Goal: Entertainment & Leisure: Consume media (video, audio)

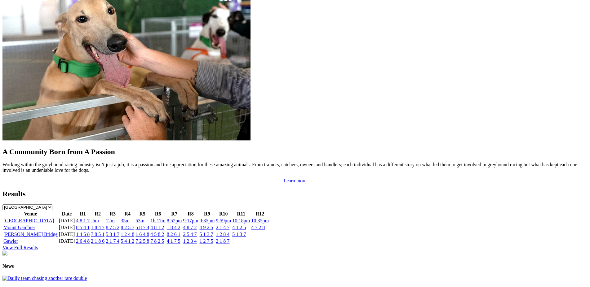
scroll to position [537, 0]
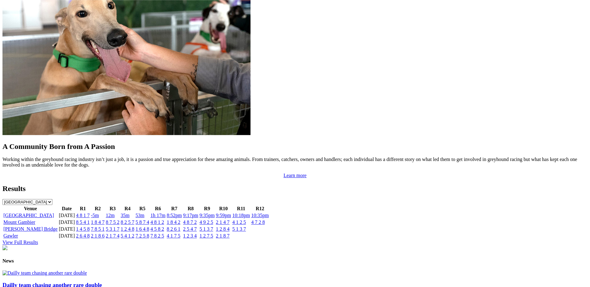
click at [229, 220] on link "2 1 4 7" at bounding box center [223, 222] width 14 height 5
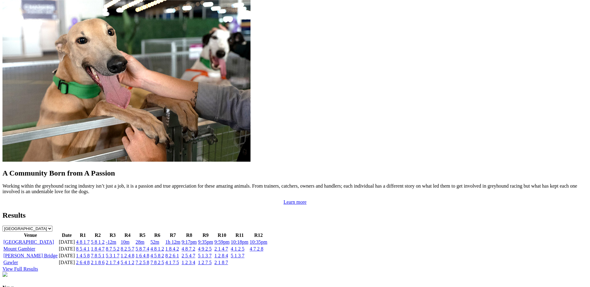
scroll to position [576, 0]
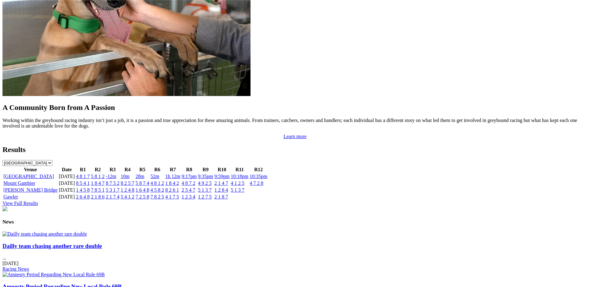
click at [228, 181] on link "2 1 4 7" at bounding box center [221, 183] width 14 height 5
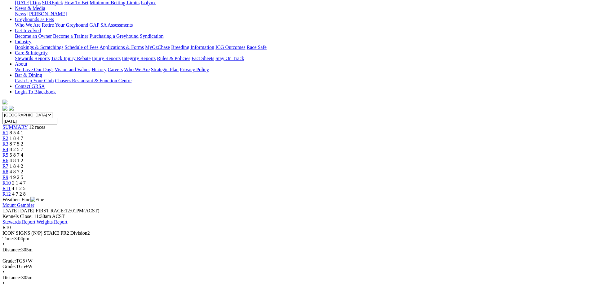
scroll to position [86, 0]
